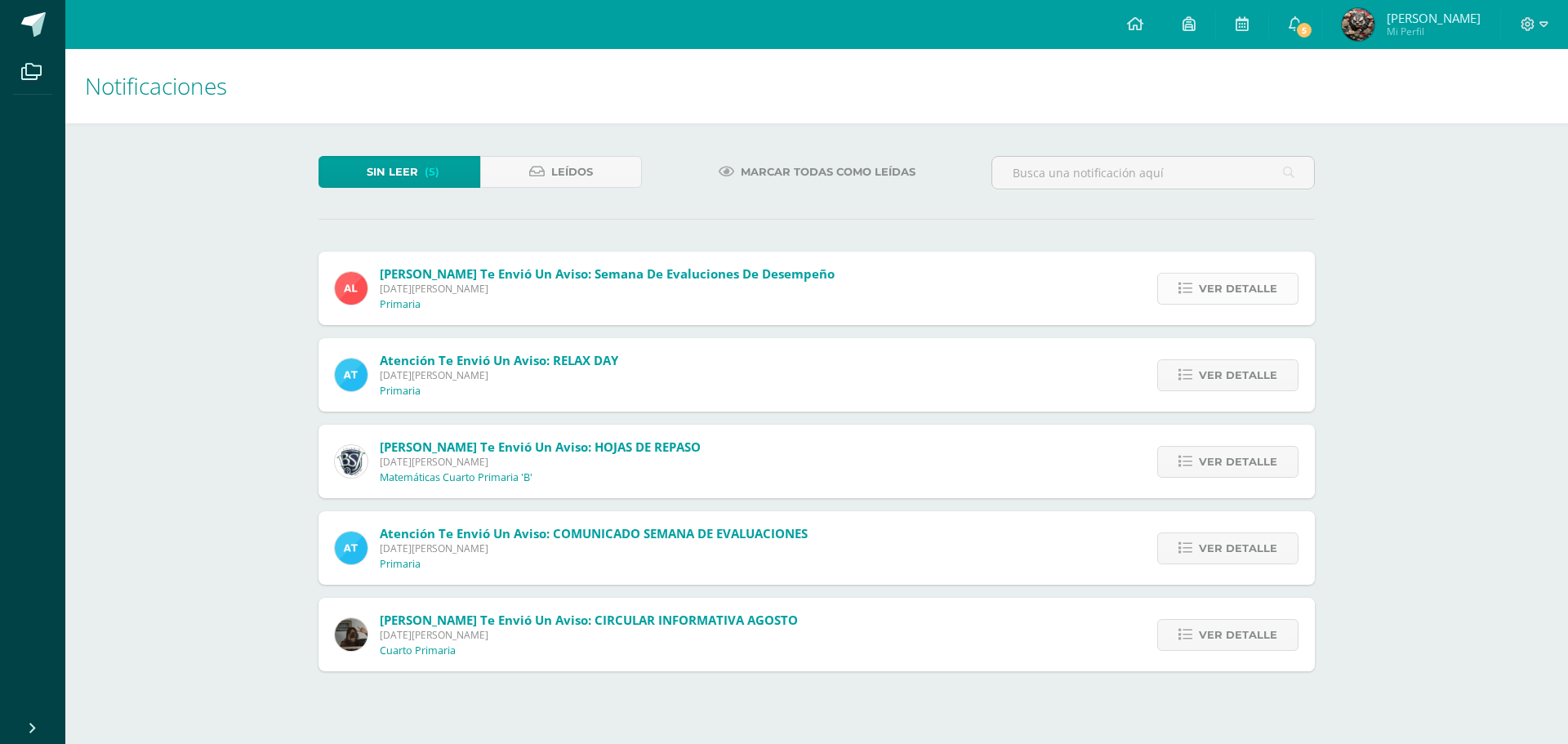
click at [1212, 288] on span "Ver detalle" at bounding box center [1238, 289] width 78 height 31
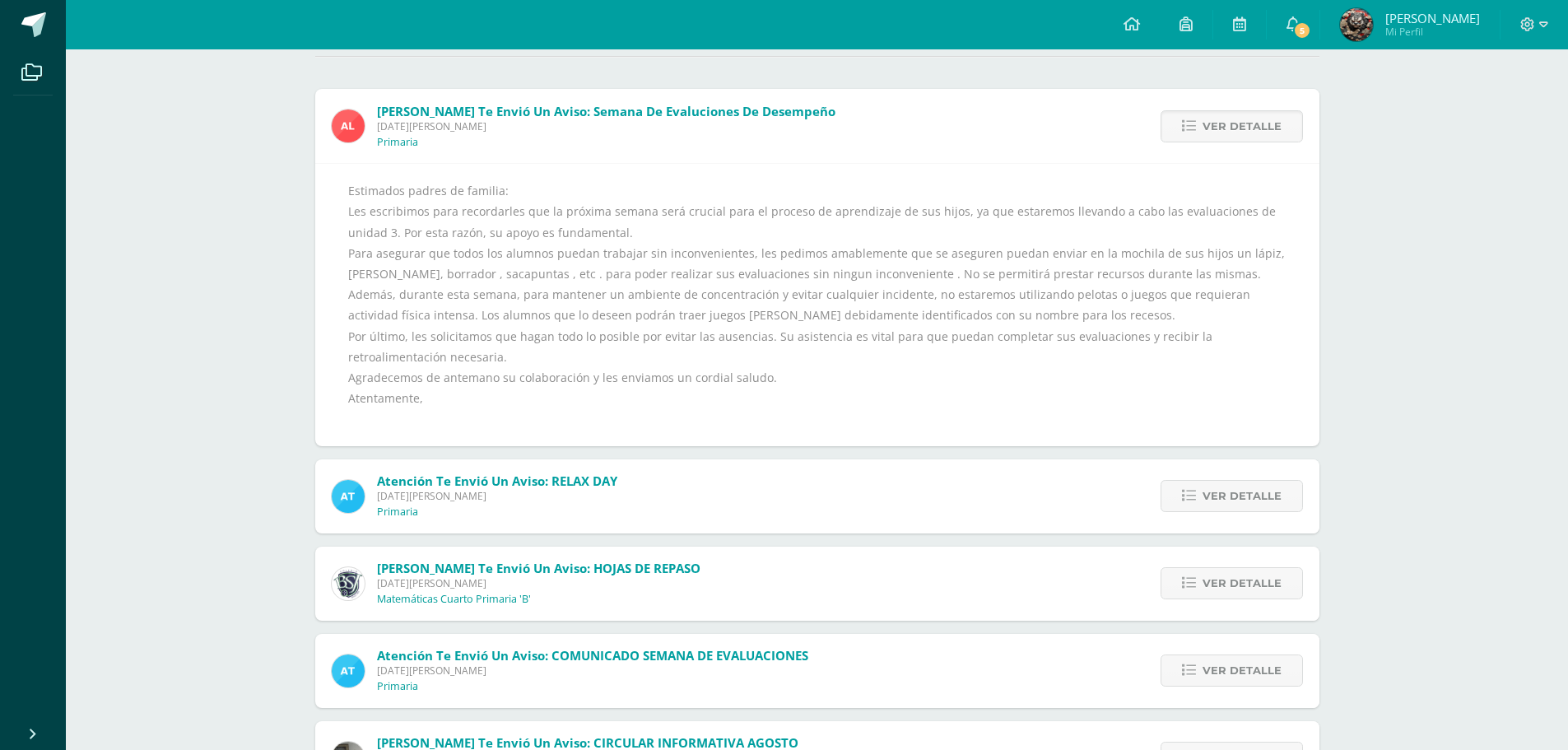
scroll to position [243, 0]
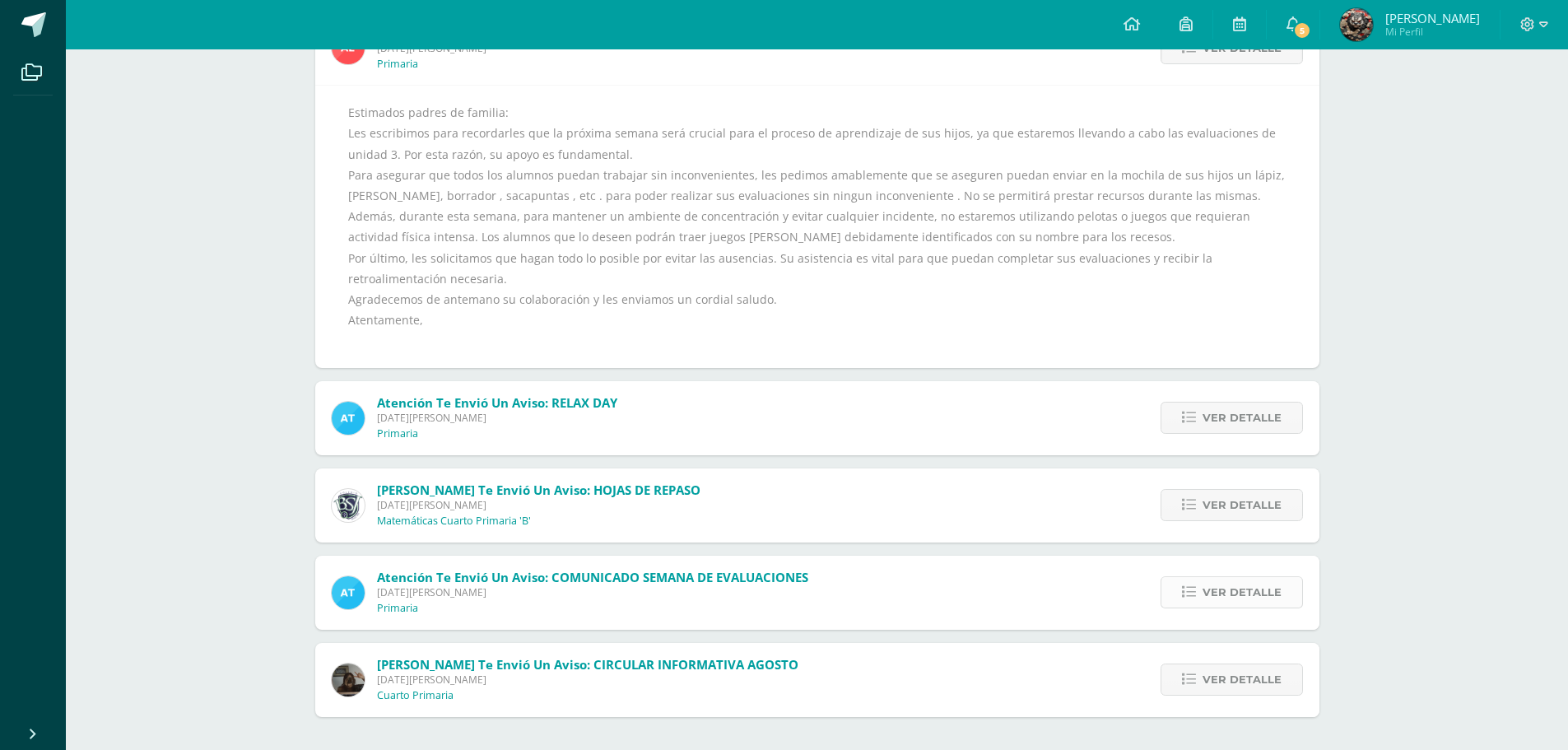
click at [1177, 593] on link "Ver detalle" at bounding box center [1231, 591] width 143 height 32
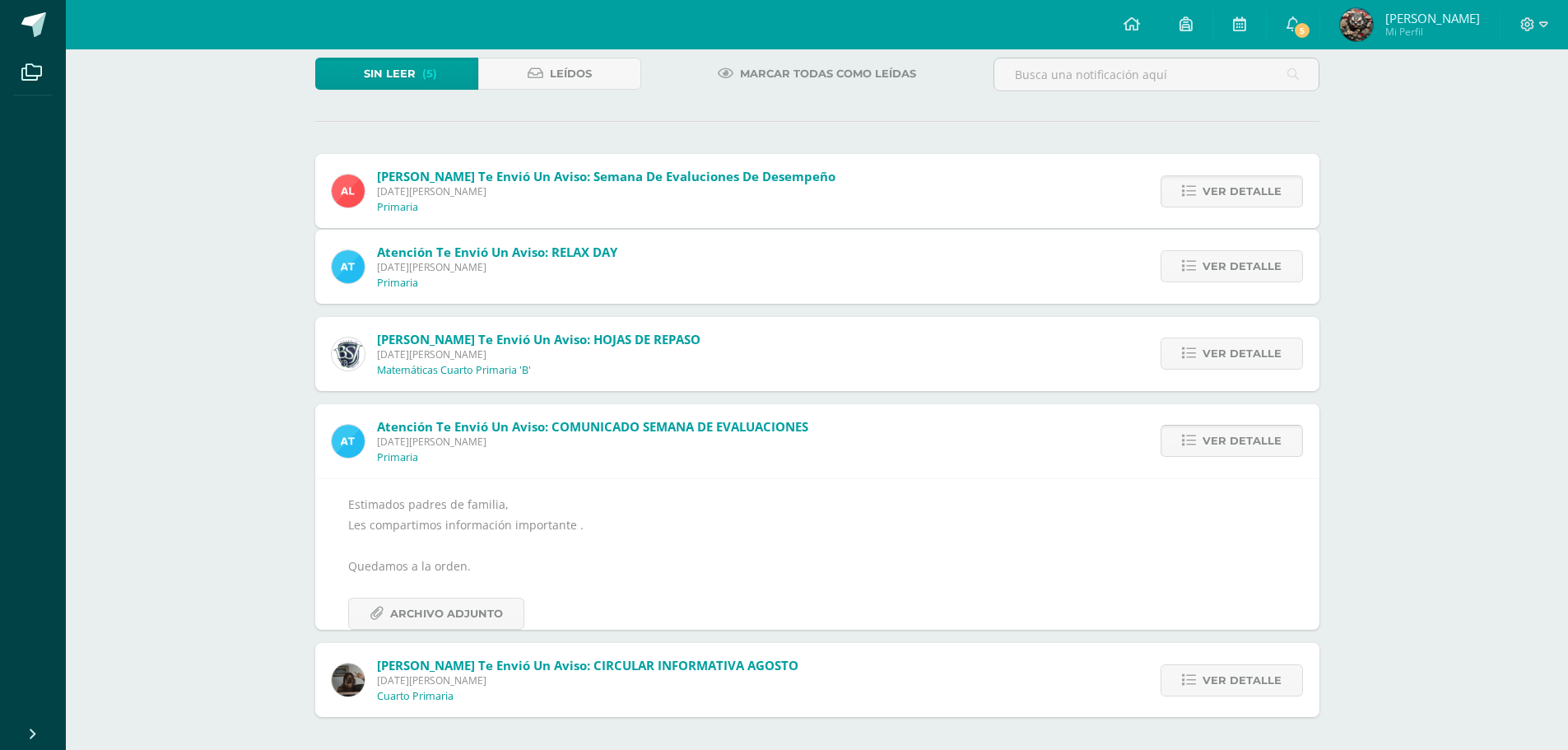
scroll to position [42, 0]
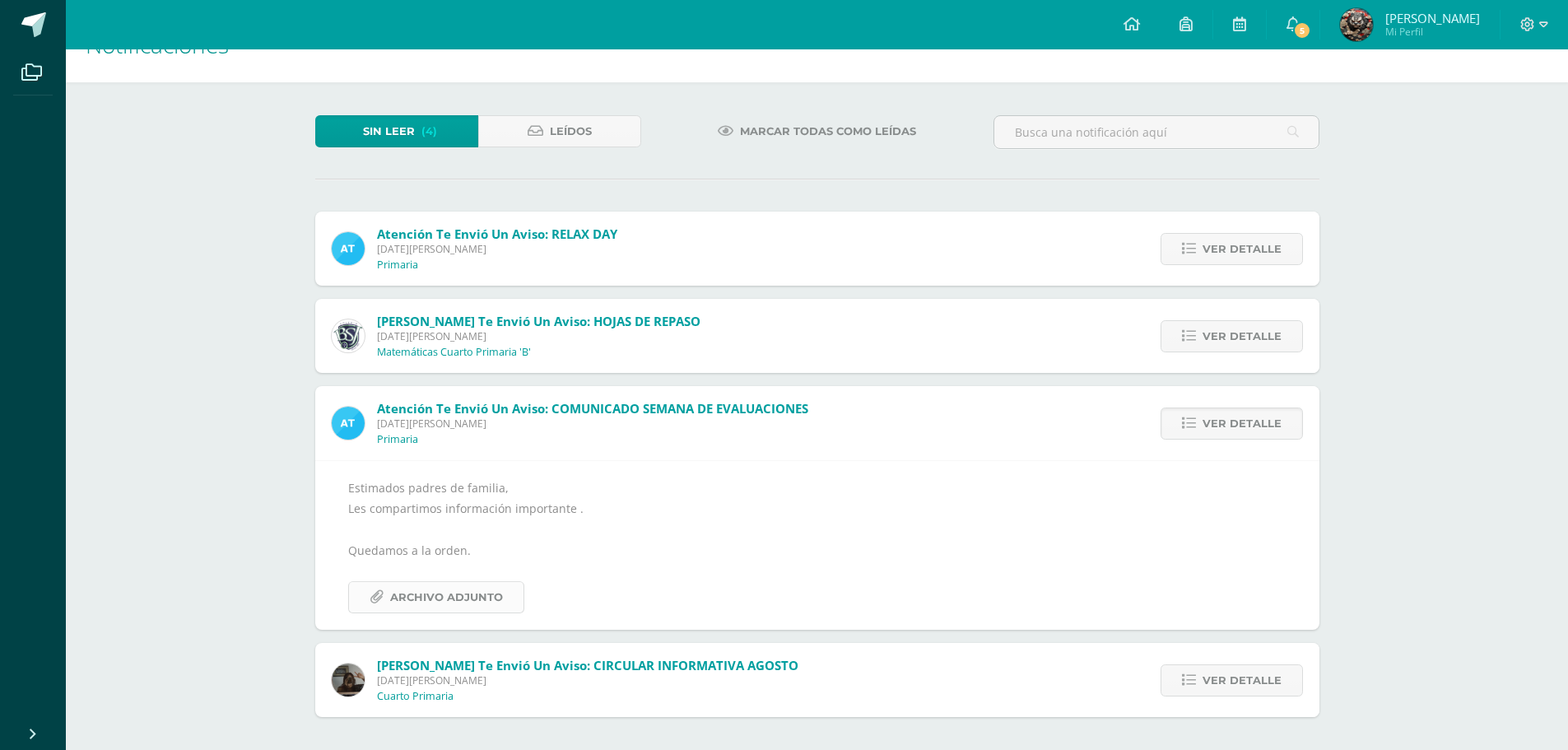
click at [425, 599] on span "Archivo Adjunto" at bounding box center [446, 597] width 113 height 31
click at [1210, 677] on span "Ver detalle" at bounding box center [1242, 681] width 79 height 31
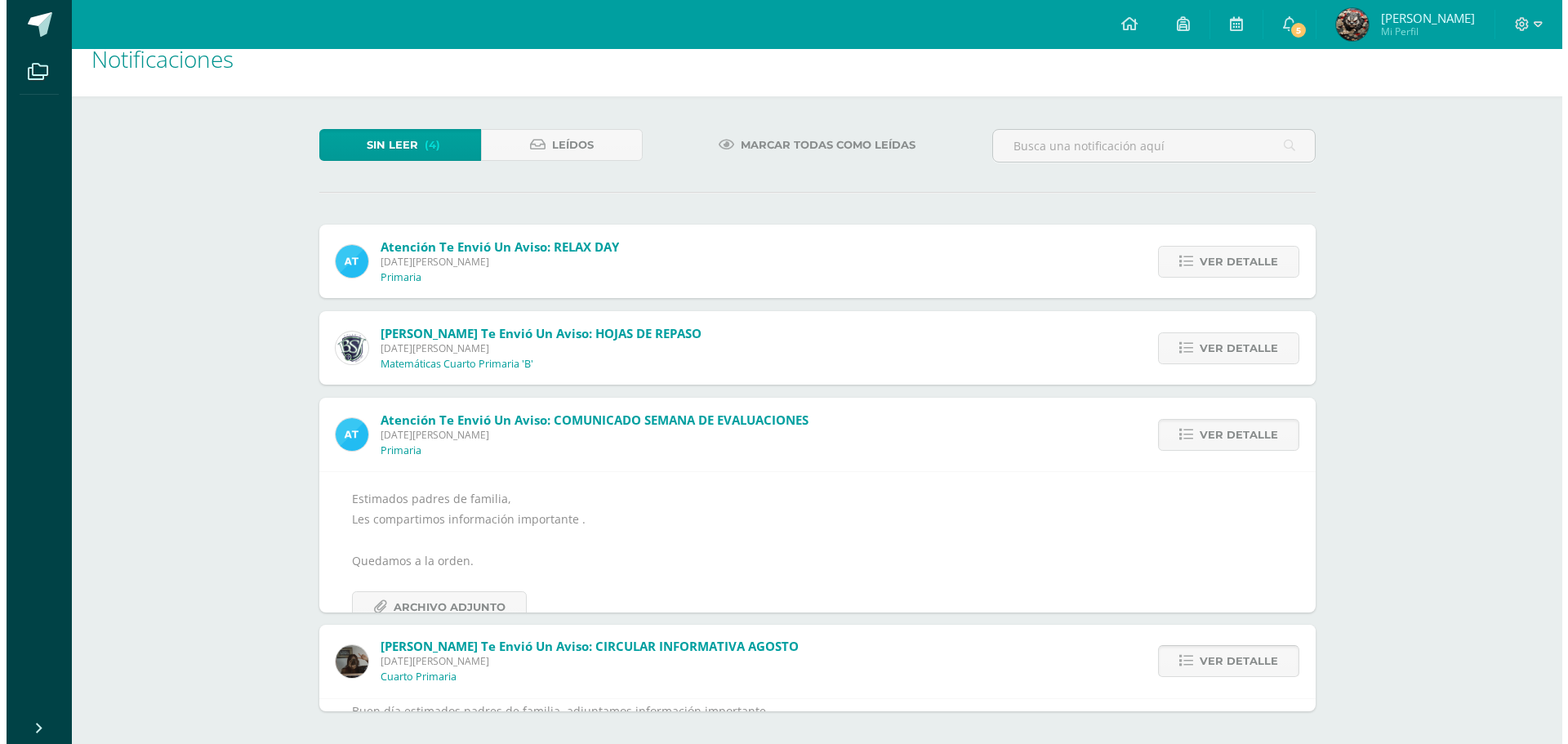
scroll to position [0, 0]
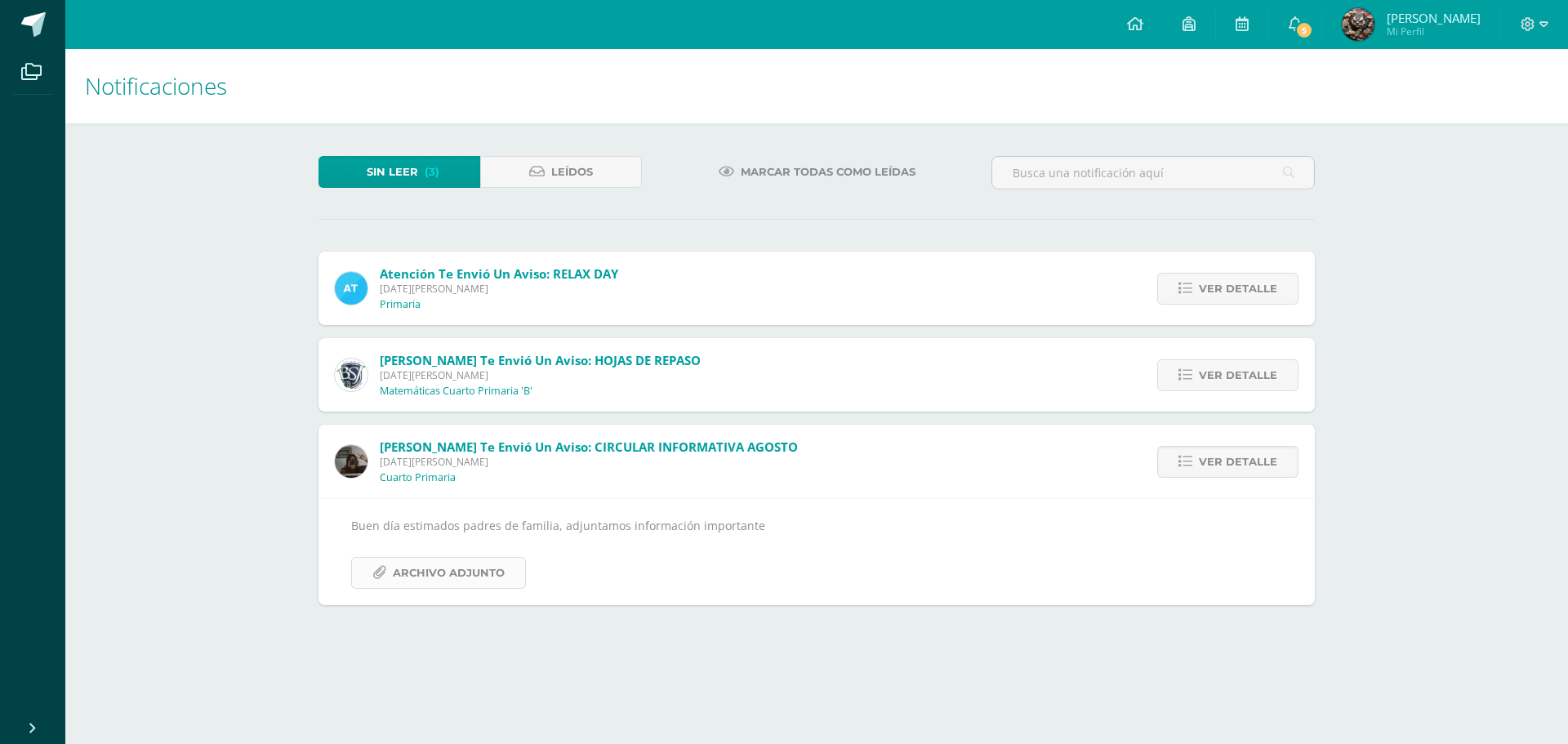
click at [408, 574] on span "Archivo Adjunto" at bounding box center [449, 573] width 112 height 31
click at [556, 172] on span "Leídos" at bounding box center [572, 172] width 42 height 31
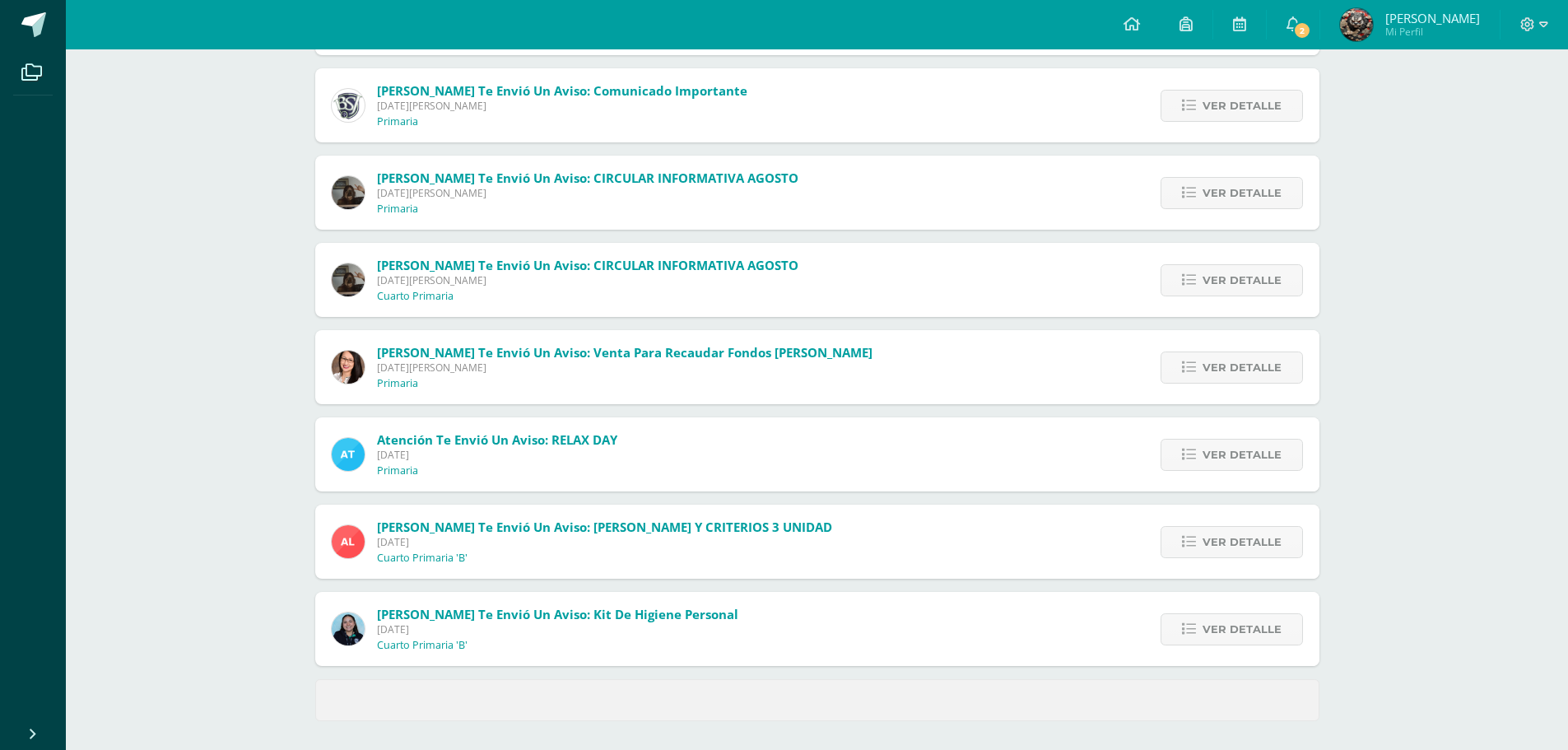
scroll to position [451, 0]
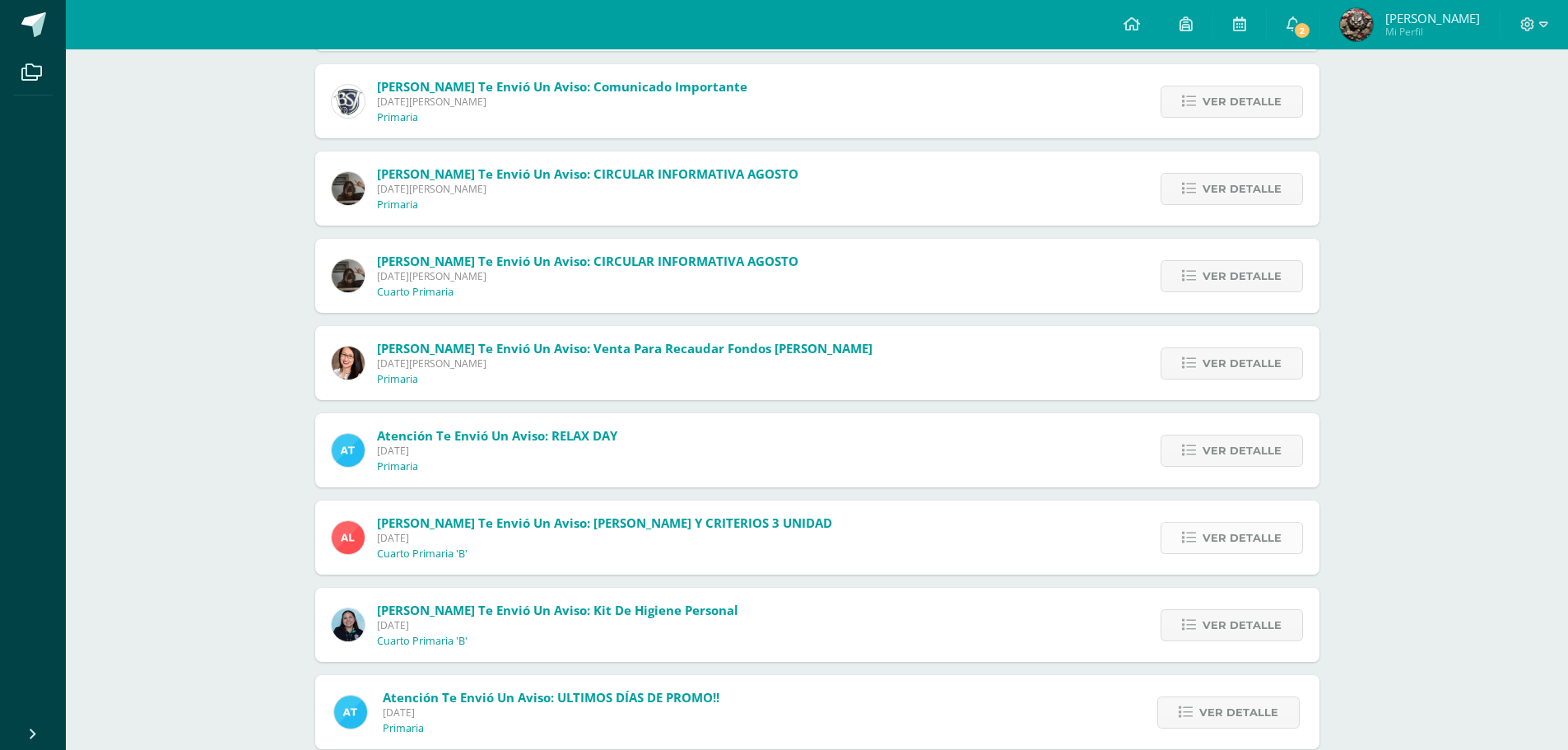
click at [1192, 542] on icon at bounding box center [1189, 538] width 14 height 14
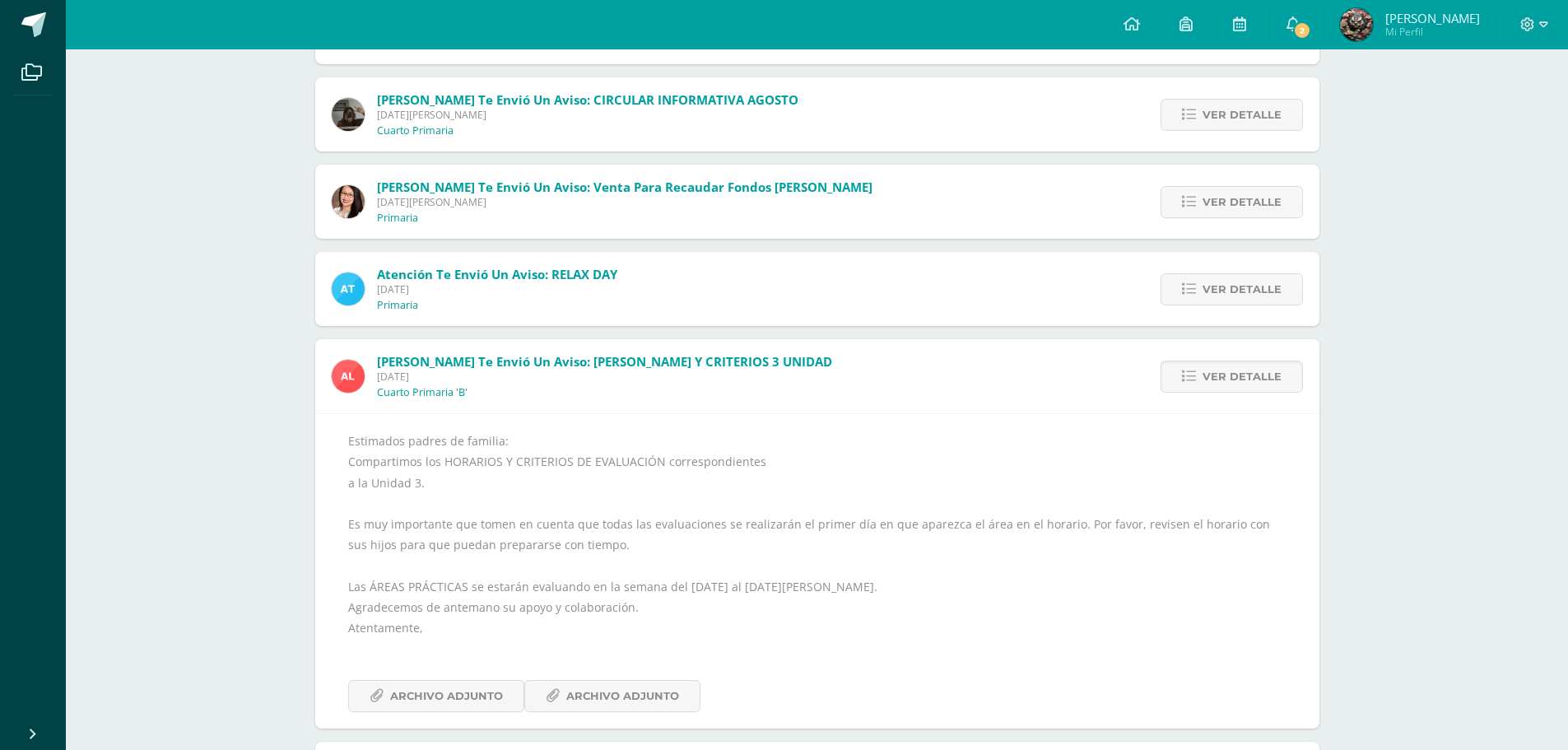
scroll to position [698, 0]
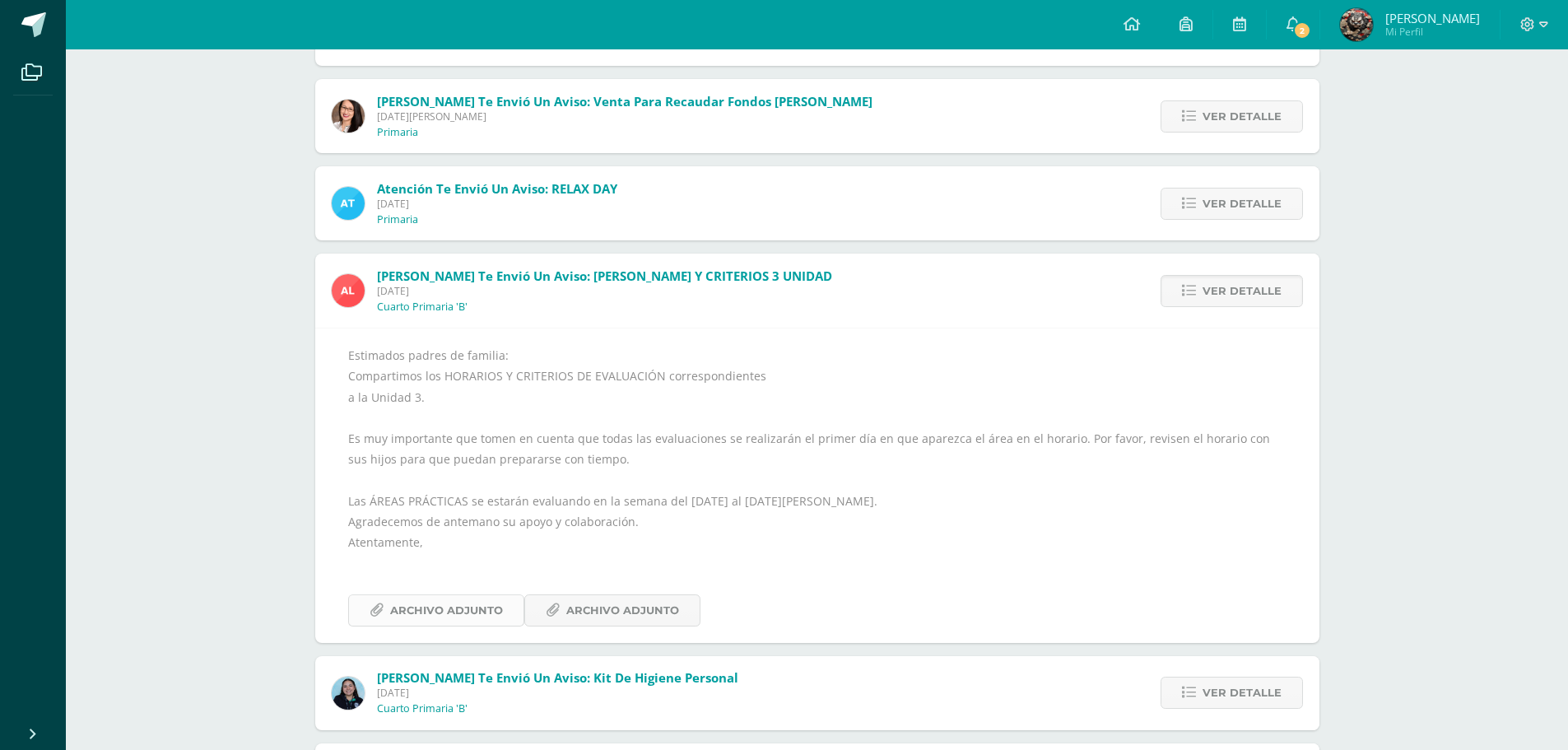
click at [458, 616] on span "Archivo Adjunto" at bounding box center [446, 610] width 113 height 31
click at [668, 603] on span "Archivo Adjunto" at bounding box center [622, 610] width 113 height 31
